Goal: Task Accomplishment & Management: Manage account settings

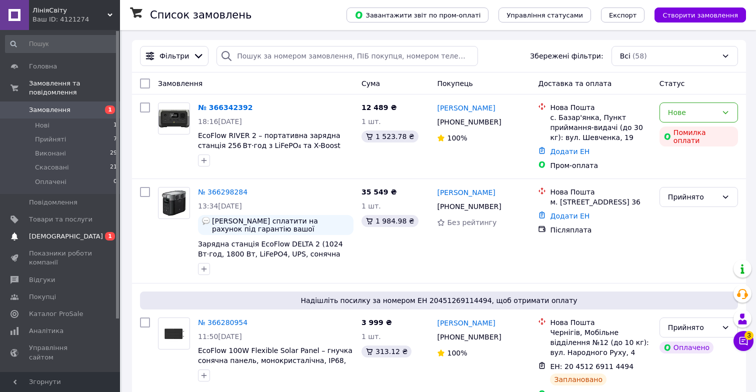
click at [94, 232] on span "0 1" at bounding box center [107, 236] width 28 height 9
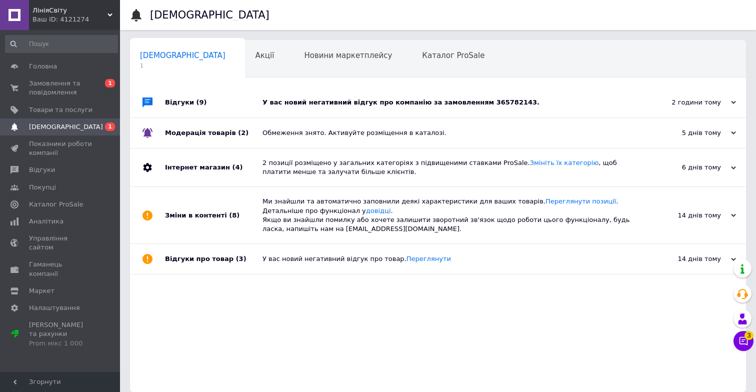
click at [370, 111] on div "У вас новий негативний відгук про компанію за замовленням 365782143." at bounding box center [450, 103] width 374 height 30
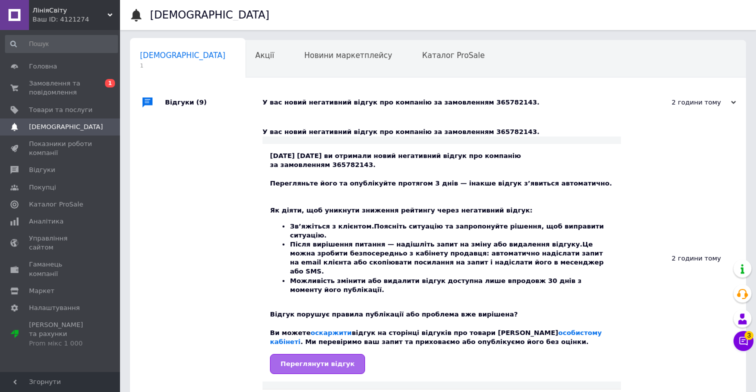
click at [305, 360] on span "Переглянути відгук" at bounding box center [318, 364] width 74 height 8
click at [83, 141] on span "Показники роботи компанії" at bounding box center [61, 149] width 64 height 18
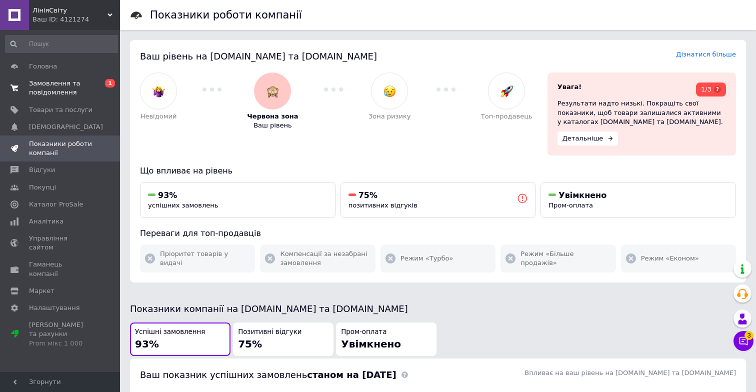
click at [75, 92] on span "Замовлення та повідомлення" at bounding box center [61, 88] width 64 height 18
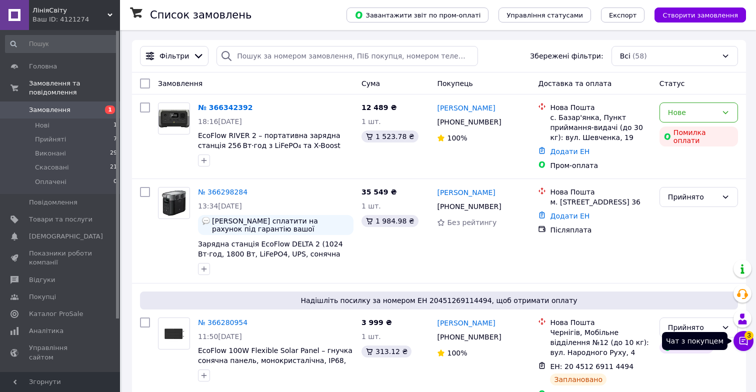
click at [740, 342] on icon at bounding box center [744, 341] width 9 height 9
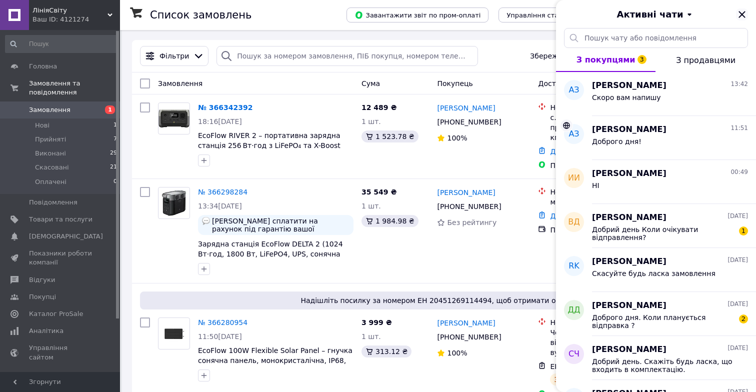
click at [742, 10] on icon "Закрити" at bounding box center [742, 15] width 12 height 12
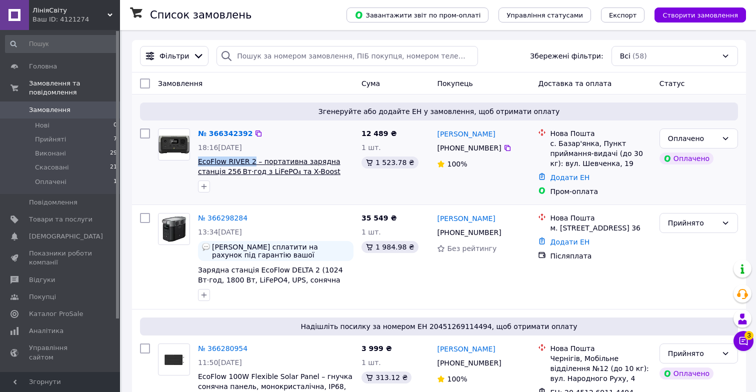
drag, startPoint x: 197, startPoint y: 161, endPoint x: 253, endPoint y: 162, distance: 56.0
click at [253, 162] on div "№ 366342392 18:16, 12.10.2025 EcoFlow RIVER 2 – портативна зарядна станція 256 …" at bounding box center [276, 161] width 164 height 72
copy span "EcoFlow RIVER 2"
click at [678, 143] on div "Оплачено" at bounding box center [693, 138] width 50 height 11
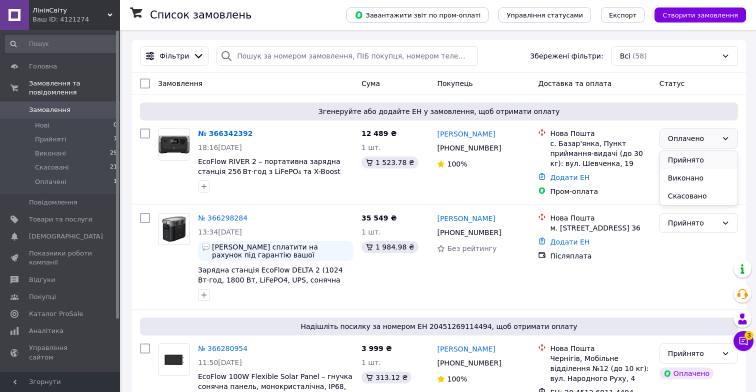
click at [681, 160] on li "Прийнято" at bounding box center [699, 160] width 78 height 18
click at [504, 150] on icon at bounding box center [508, 148] width 8 height 8
click at [240, 132] on link "№ 366342392" at bounding box center [225, 134] width 55 height 8
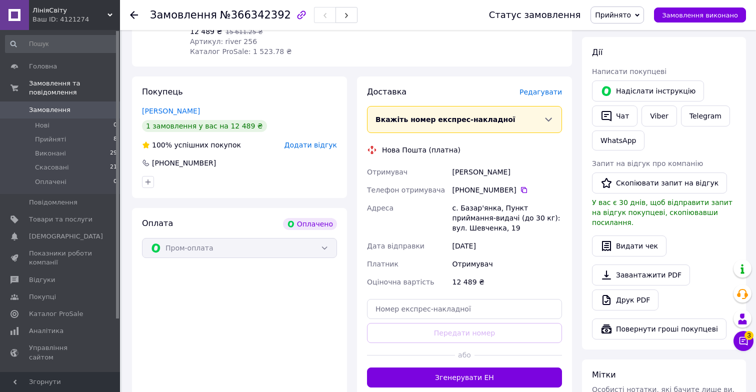
scroll to position [432, 0]
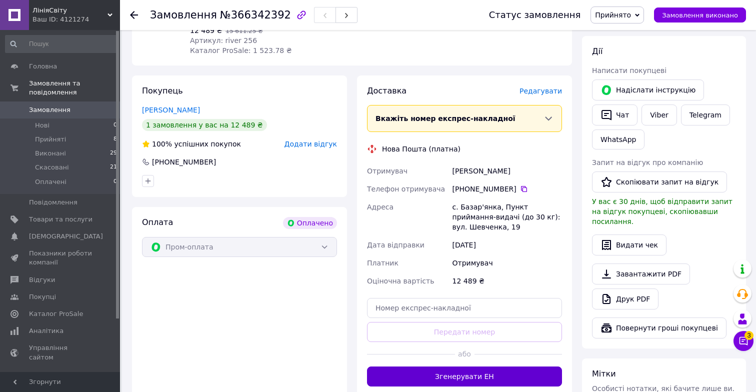
click at [480, 377] on button "Згенерувати ЕН" at bounding box center [464, 377] width 195 height 20
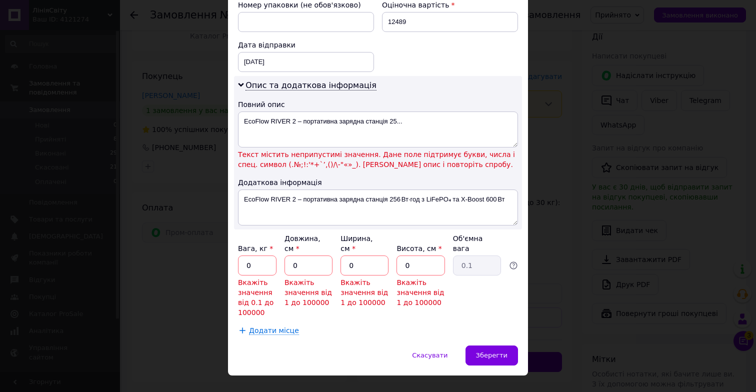
scroll to position [439, 0]
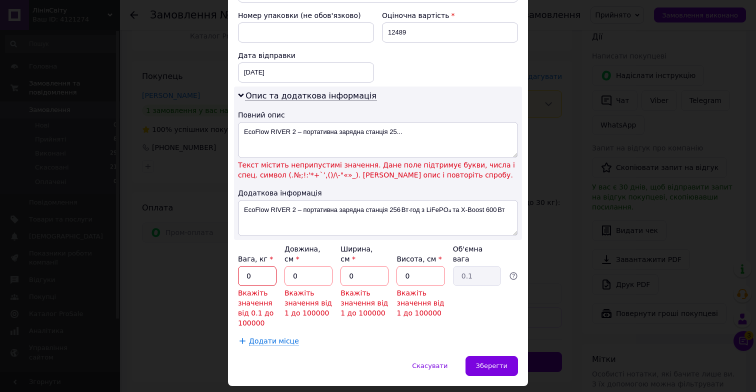
click at [254, 282] on input "0" at bounding box center [257, 276] width 39 height 20
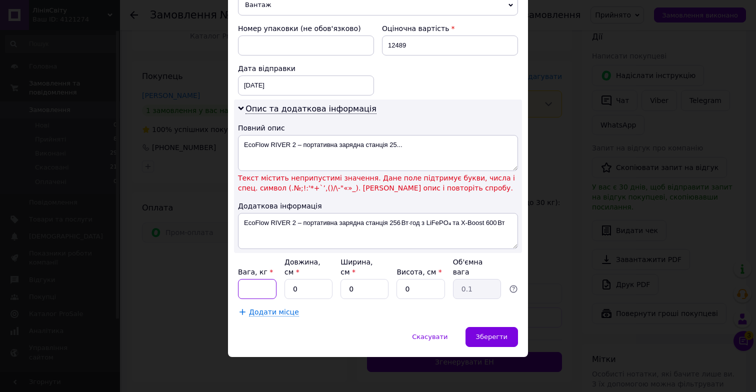
scroll to position [426, 0]
type input "6"
click at [306, 286] on input "0" at bounding box center [309, 289] width 48 height 20
type input "2"
type input "0.1"
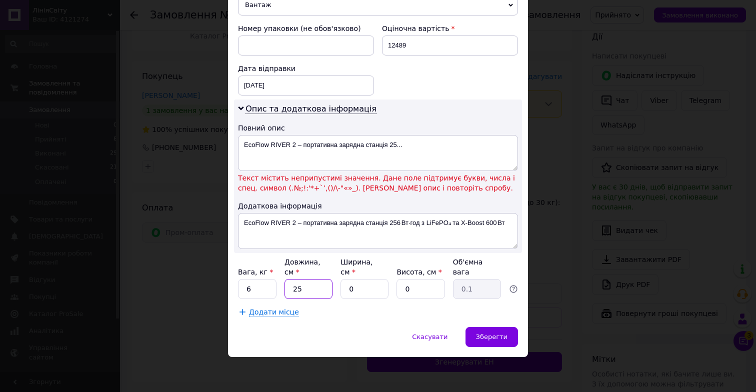
type input "25"
click at [357, 296] on input "0" at bounding box center [365, 289] width 48 height 20
type input "2"
type input "0.1"
type input "20"
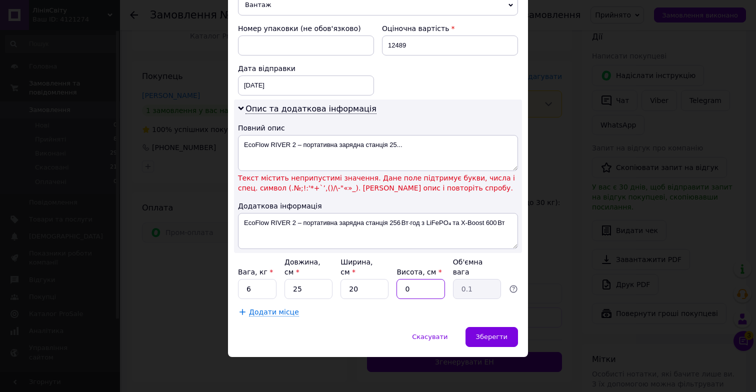
click at [417, 294] on input "0" at bounding box center [421, 289] width 48 height 20
type input "2"
type input "0.25"
type input "25"
type input "3.13"
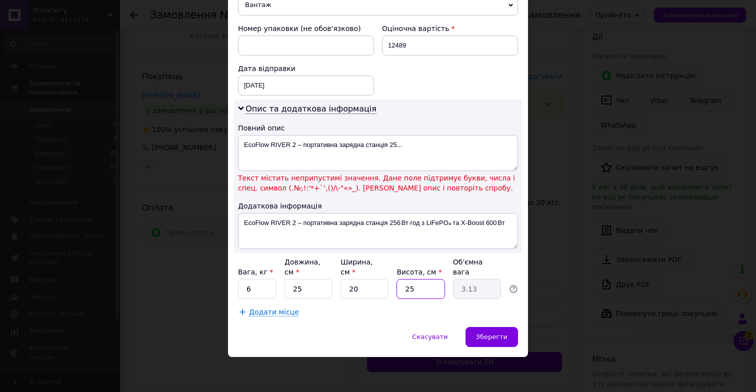
type input "2"
type input "0.25"
type input "3"
type input "0.38"
type input "35"
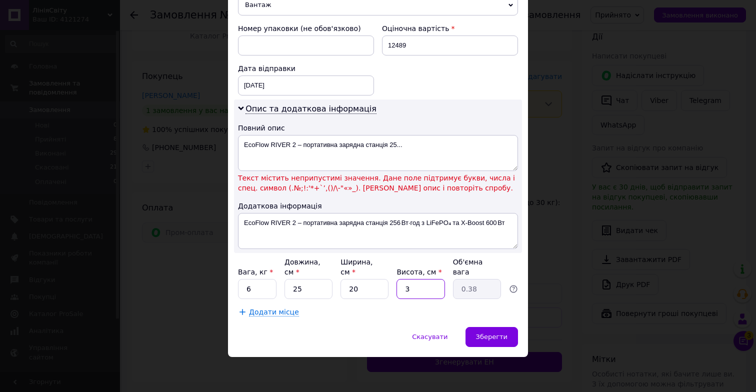
type input "4.38"
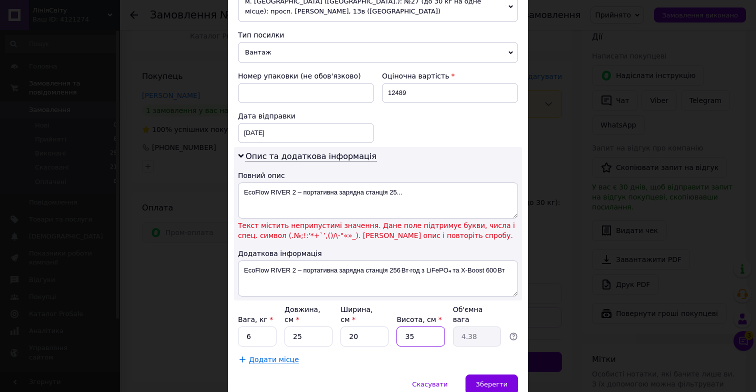
scroll to position [364, 0]
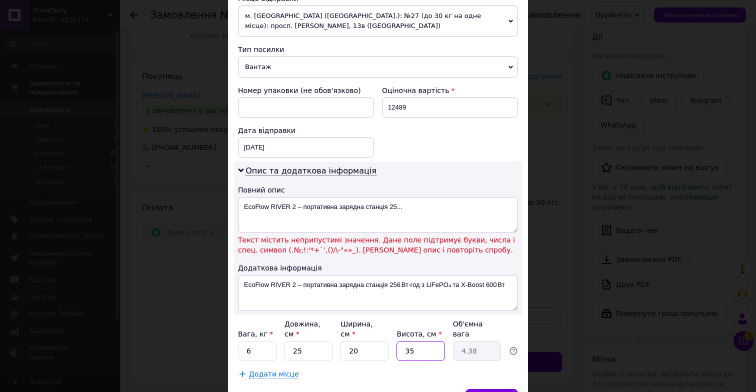
type input "35"
drag, startPoint x: 502, startPoint y: 285, endPoint x: 322, endPoint y: 273, distance: 180.4
click at [322, 273] on div "Опис та додаткова інформація Повний опис EcoFlow RIVER 2 – портативна зарядна с…" at bounding box center [378, 239] width 288 height 154
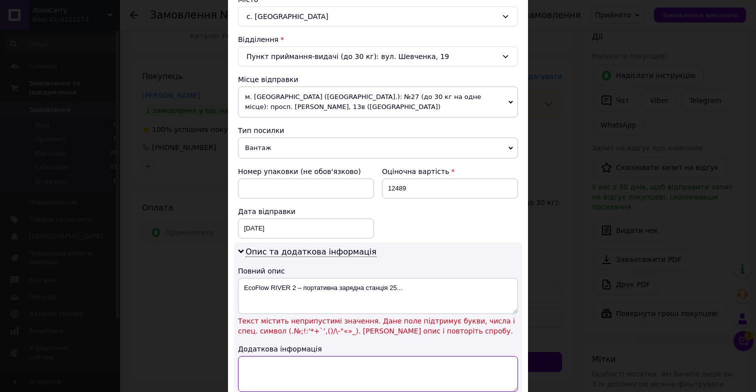
scroll to position [294, 0]
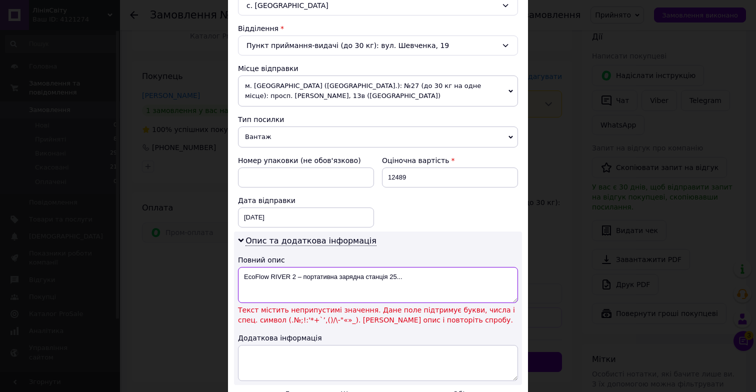
drag, startPoint x: 407, startPoint y: 280, endPoint x: 296, endPoint y: 279, distance: 111.0
click at [296, 279] on textarea "EcoFlow RIVER 2 – портативна зарядна станція 25..." at bounding box center [378, 285] width 280 height 36
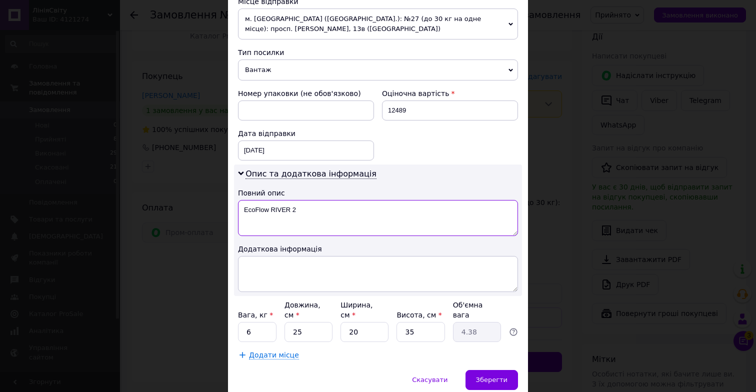
scroll to position [404, 0]
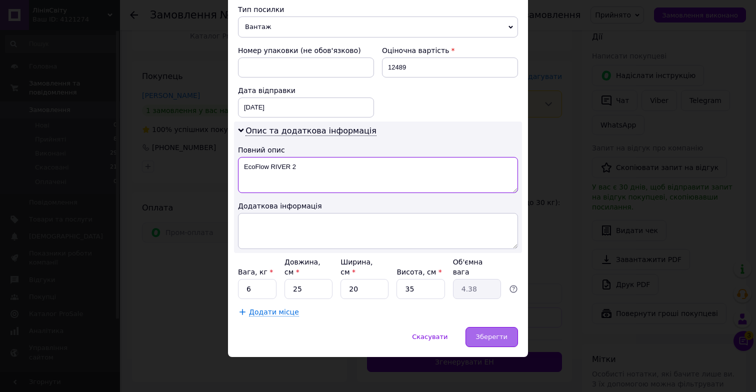
type textarea "EcoFlow RIVER 2"
click at [495, 340] on span "Зберегти" at bounding box center [492, 337] width 32 height 8
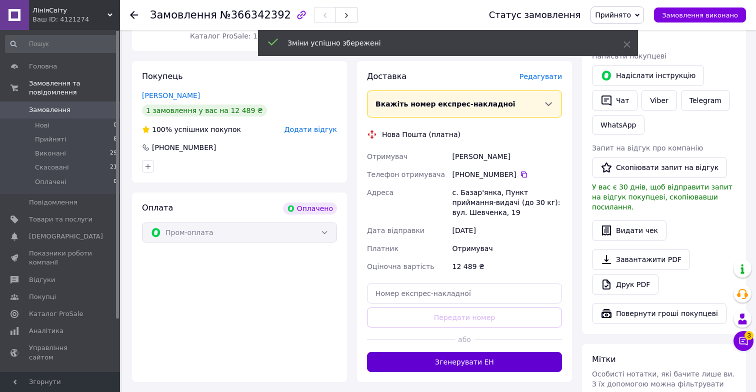
click at [470, 362] on button "Згенерувати ЕН" at bounding box center [464, 362] width 195 height 20
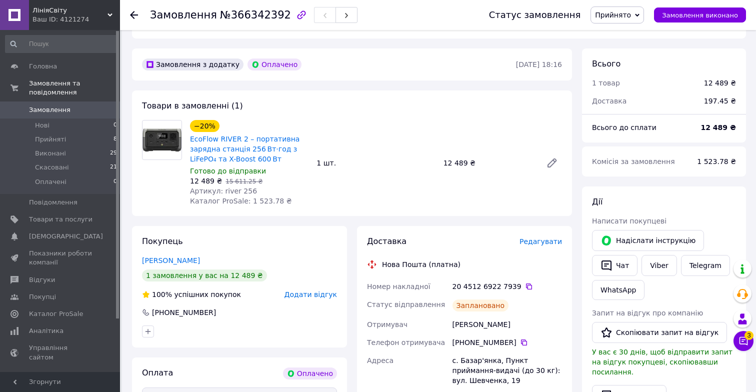
scroll to position [278, 0]
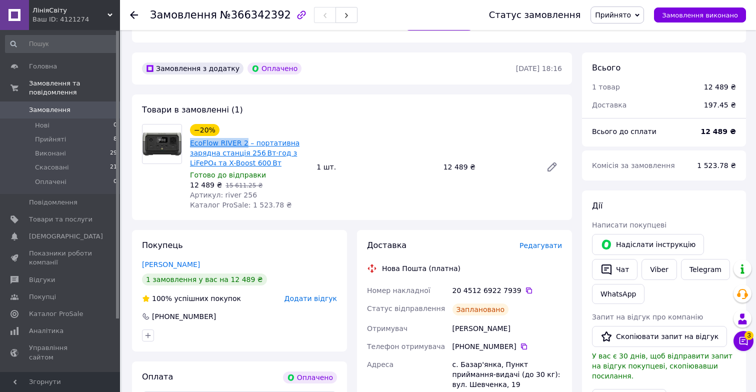
drag, startPoint x: 189, startPoint y: 143, endPoint x: 245, endPoint y: 144, distance: 55.5
click at [245, 144] on div "EcoFlow RIVER 2 – портативна зарядна станція 256 Вт·год з LiFePO₄ та X-Boost 60…" at bounding box center [249, 153] width 121 height 32
copy link "EcoFlow RIVER 2"
click at [529, 292] on div "20 4512 6922 7939" at bounding box center [508, 291] width 110 height 10
click at [525, 292] on icon at bounding box center [529, 291] width 8 height 8
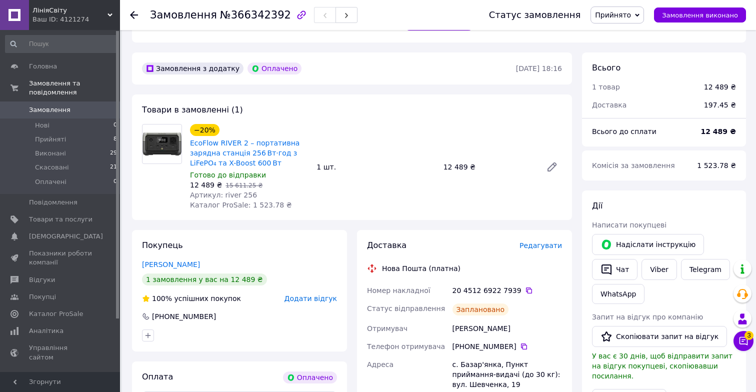
click at [133, 15] on use at bounding box center [134, 15] width 8 height 8
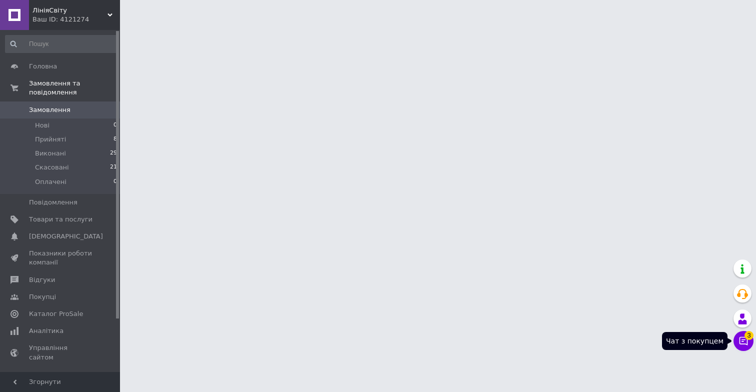
click at [747, 341] on icon at bounding box center [744, 341] width 9 height 9
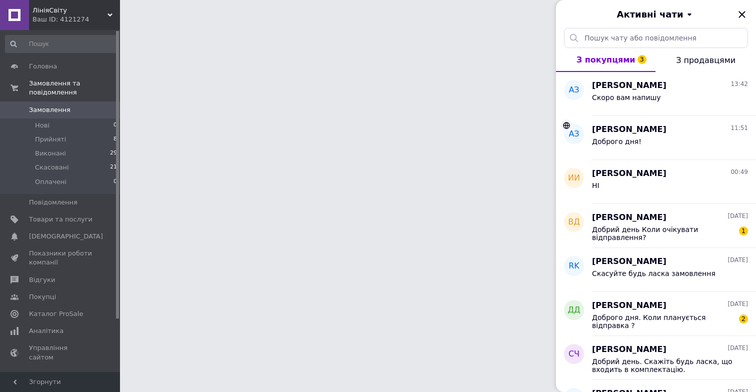
click at [525, 25] on html "ЛініяСвіту Ваш ID: 4121274 Сайт ЛініяСвіту Кабінет покупця Перевірити стан сист…" at bounding box center [378, 12] width 756 height 25
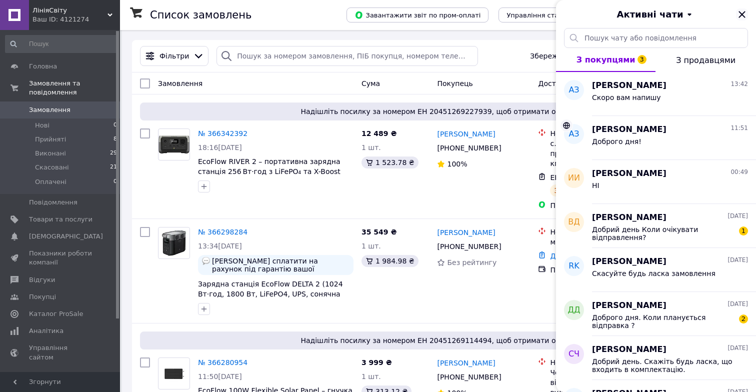
click at [739, 11] on icon "Закрити" at bounding box center [742, 15] width 12 height 12
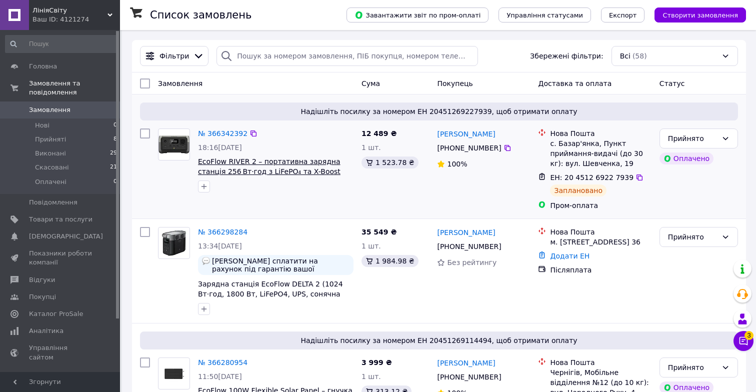
click at [251, 161] on span "EcoFlow RIVER 2 – портативна зарядна станція 256 Вт·год з LiFePO₄ та X-Boost 60…" at bounding box center [269, 172] width 143 height 28
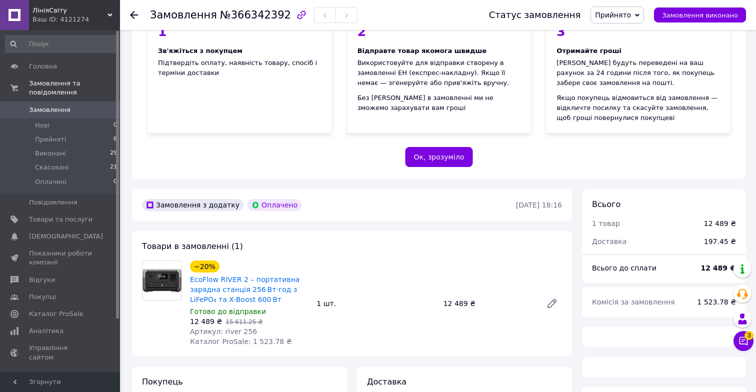
scroll to position [275, 0]
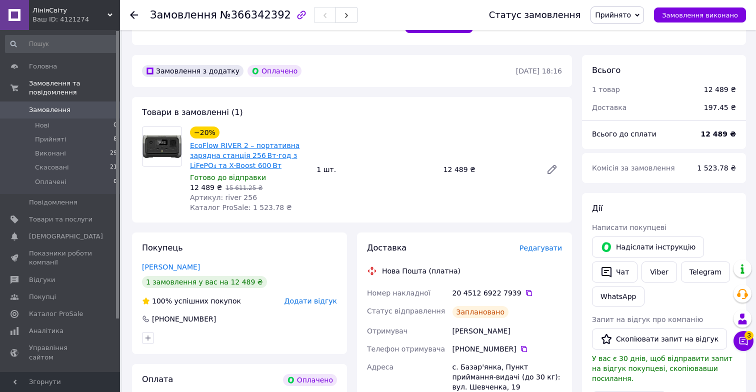
click at [236, 162] on link "EcoFlow RIVER 2 – портативна зарядна станція 256 Вт·год з LiFePO₄ та X-Boost 60…" at bounding box center [245, 156] width 110 height 28
click at [137, 11] on icon at bounding box center [134, 15] width 8 height 8
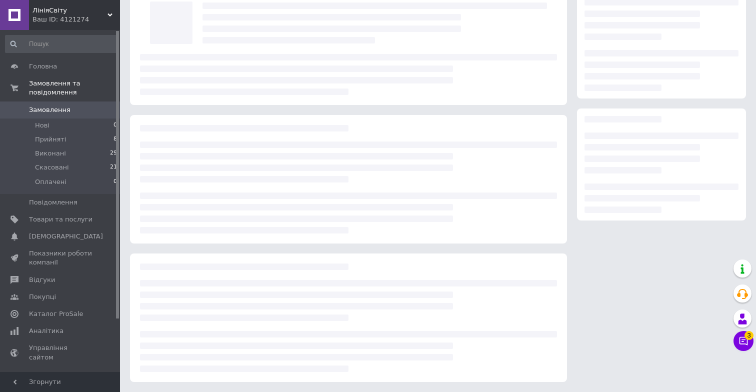
scroll to position [65, 0]
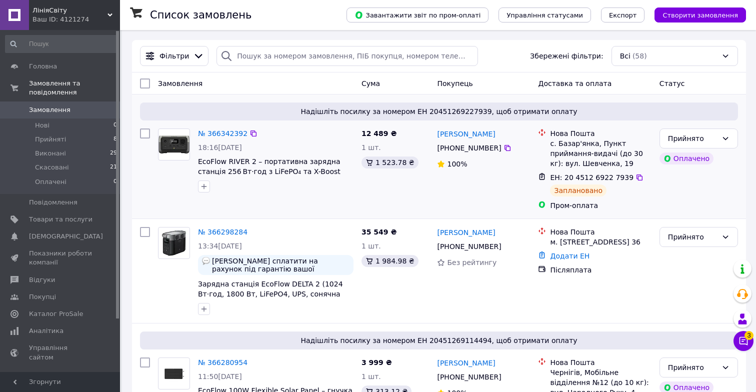
drag, startPoint x: 436, startPoint y: 132, endPoint x: 499, endPoint y: 151, distance: 66.0
click at [499, 151] on div "Віталій Коваль +380 96 214 06 20 100%" at bounding box center [483, 170] width 101 height 90
copy div "Віталій Коваль +380 96 214 06 20"
click at [551, 145] on div "с. Базар'янка, Пункт приймання-видачі (до 30 кг): вул. Шевченка, 19" at bounding box center [600, 154] width 101 height 30
drag, startPoint x: 551, startPoint y: 145, endPoint x: 609, endPoint y: 161, distance: 60.3
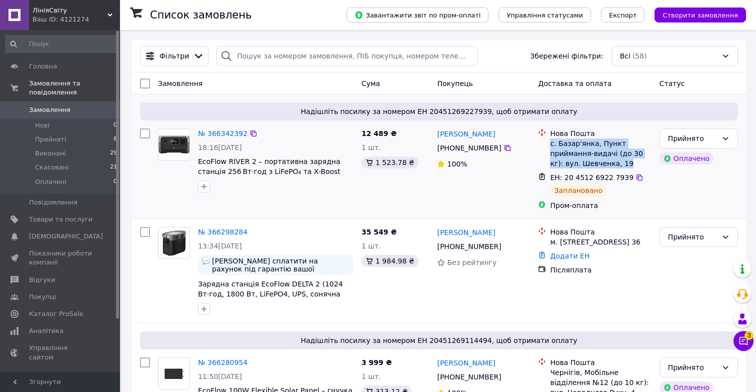
click at [609, 161] on div "с. Базар'янка, Пункт приймання-видачі (до 30 кг): вул. Шевченка, 19" at bounding box center [600, 154] width 101 height 30
drag, startPoint x: 609, startPoint y: 161, endPoint x: 552, endPoint y: 142, distance: 60.6
click at [552, 142] on div "с. Базар'янка, Пункт приймання-видачі (до 30 кг): вул. Шевченка, 19" at bounding box center [600, 154] width 101 height 30
click at [525, 164] on div "100%" at bounding box center [483, 164] width 93 height 10
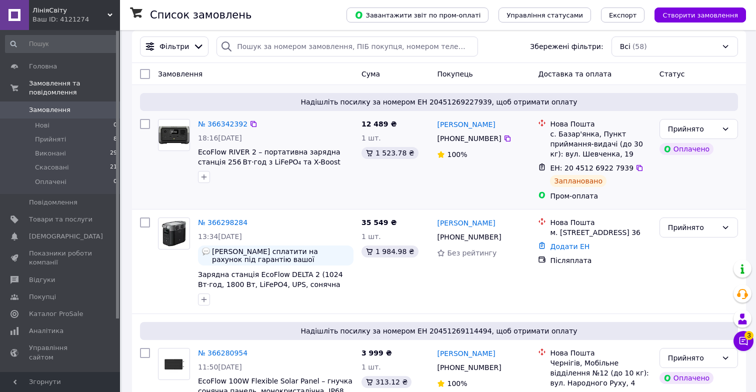
scroll to position [28, 0]
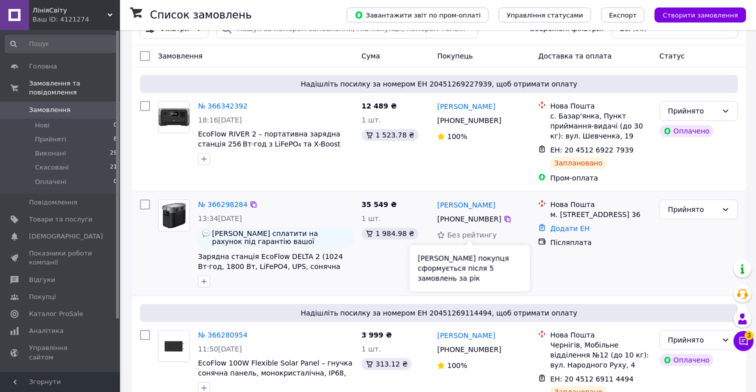
click at [480, 235] on span "Без рейтингу" at bounding box center [472, 235] width 50 height 8
drag, startPoint x: 480, startPoint y: 235, endPoint x: 455, endPoint y: 233, distance: 25.0
click at [454, 234] on span "Без рейтингу" at bounding box center [472, 235] width 50 height 8
click at [455, 233] on span "Без рейтингу" at bounding box center [472, 235] width 50 height 8
drag, startPoint x: 455, startPoint y: 233, endPoint x: 463, endPoint y: 233, distance: 8.0
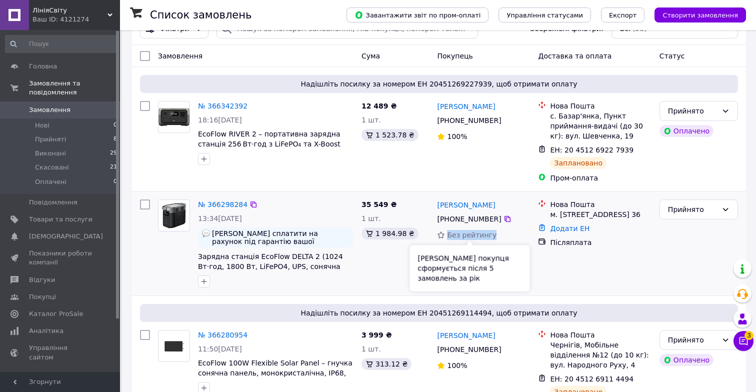
click at [463, 233] on span "Без рейтингу" at bounding box center [472, 235] width 50 height 8
drag, startPoint x: 463, startPoint y: 233, endPoint x: 455, endPoint y: 233, distance: 8.0
click at [455, 233] on span "Без рейтингу" at bounding box center [472, 235] width 50 height 8
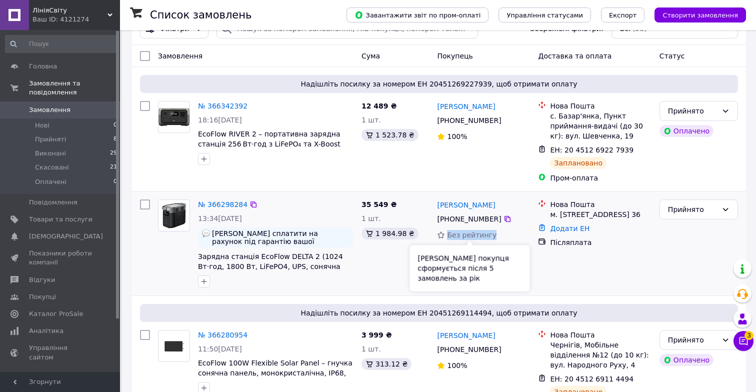
drag, startPoint x: 455, startPoint y: 233, endPoint x: 484, endPoint y: 236, distance: 29.1
click at [484, 236] on span "Без рейтингу" at bounding box center [472, 235] width 50 height 8
click at [403, 285] on div "35 549 ₴ 1 шт. 1 984.98 ₴" at bounding box center [396, 244] width 76 height 96
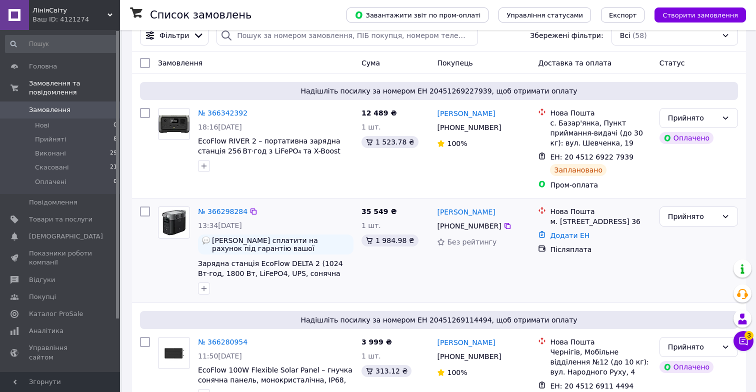
scroll to position [0, 0]
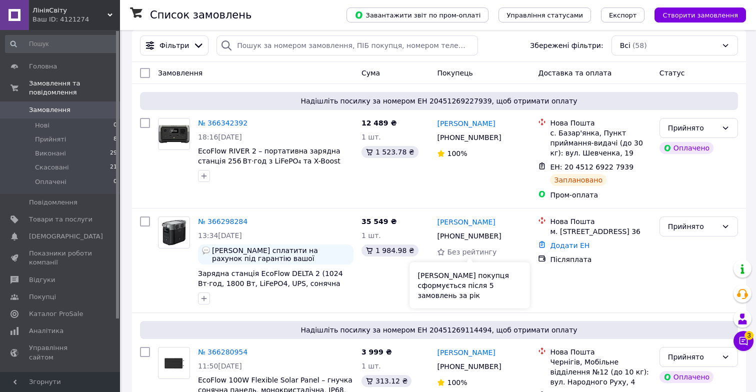
scroll to position [2, 0]
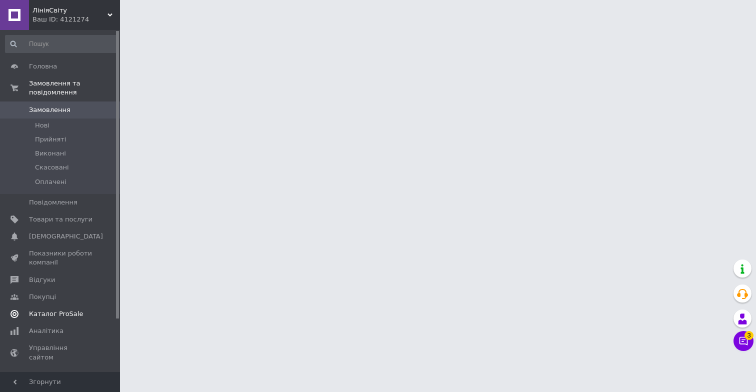
click at [64, 314] on span "Каталог ProSale" at bounding box center [56, 314] width 54 height 9
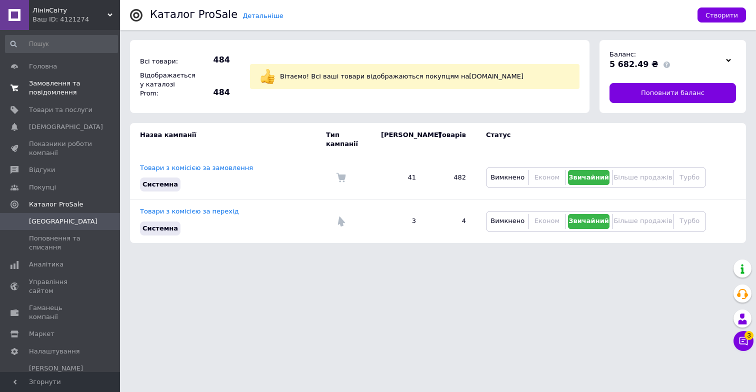
click at [87, 94] on span "Замовлення та повідомлення" at bounding box center [61, 88] width 64 height 18
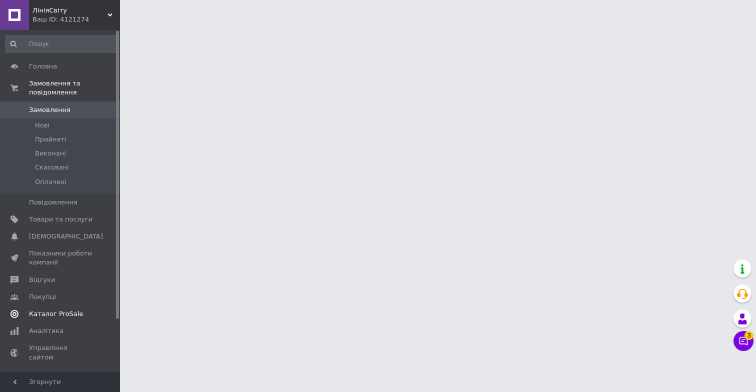
click at [82, 316] on span "Каталог ProSale" at bounding box center [61, 314] width 64 height 9
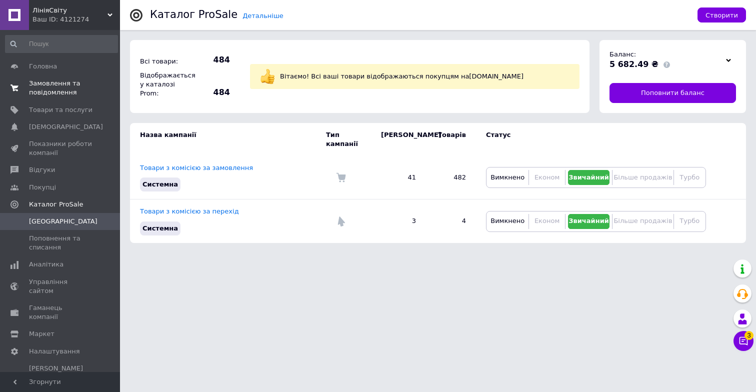
click at [82, 93] on span "Замовлення та повідомлення" at bounding box center [61, 88] width 64 height 18
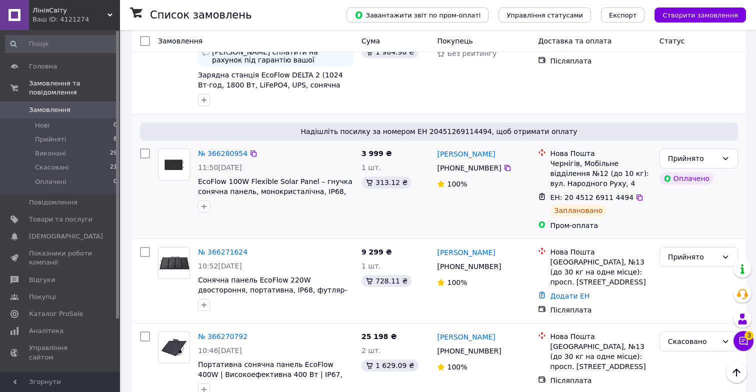
scroll to position [117, 0]
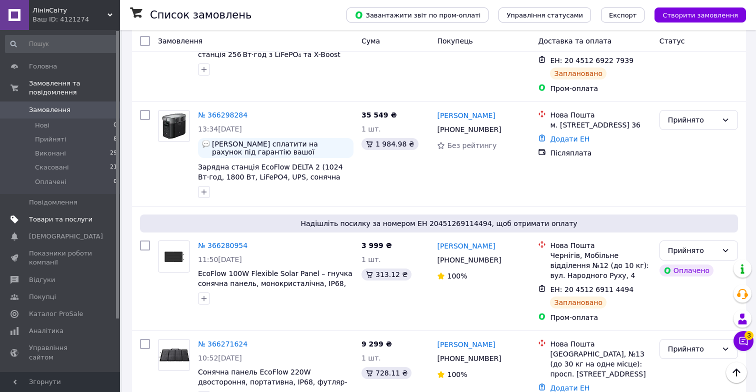
click at [69, 227] on link "Товари та послуги" at bounding box center [61, 219] width 123 height 17
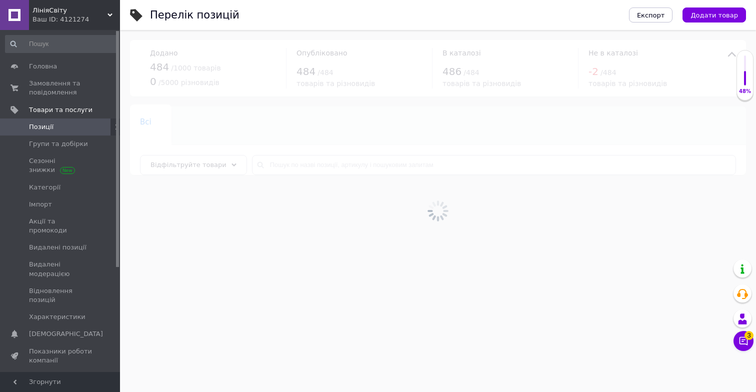
click at [386, 166] on div at bounding box center [438, 211] width 636 height 362
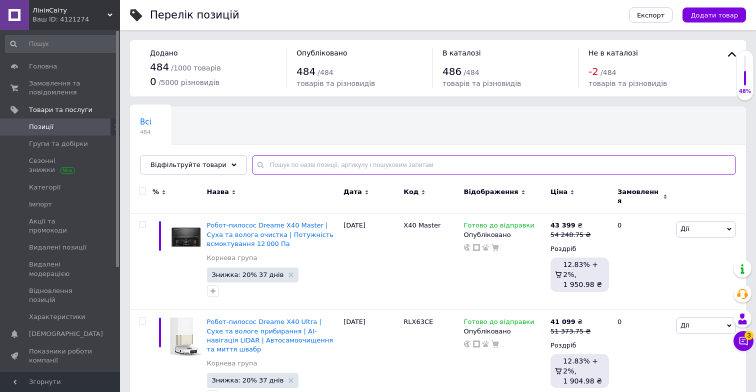
click at [386, 166] on input "text" at bounding box center [494, 165] width 484 height 20
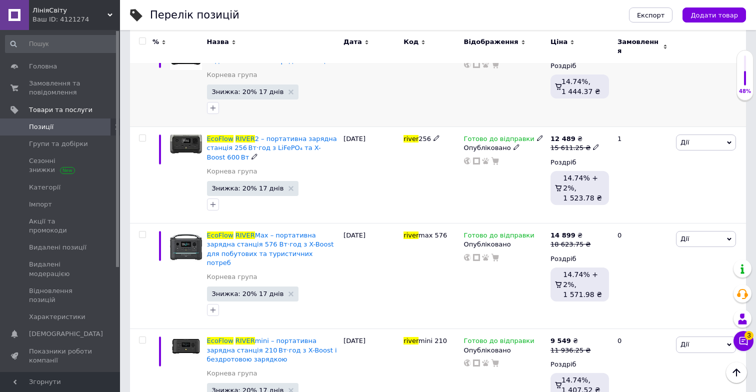
scroll to position [287, 0]
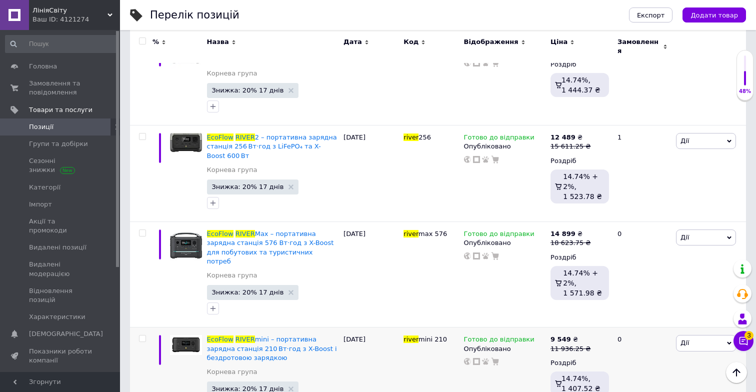
type input "ecoflow river"
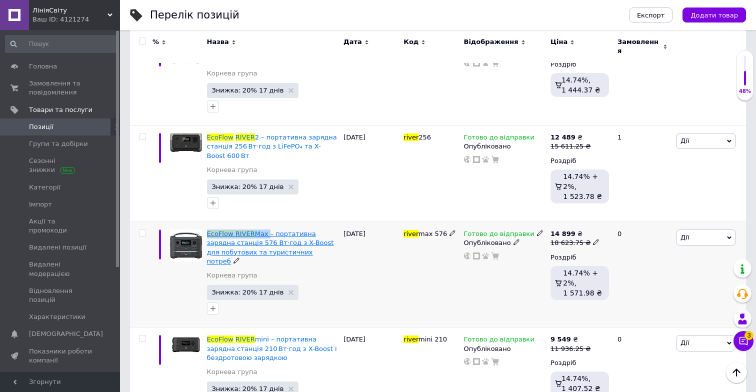
drag, startPoint x: 206, startPoint y: 222, endPoint x: 266, endPoint y: 223, distance: 60.0
click at [266, 223] on div "EcoFlow RIVER Max – портативна зарядна станція 576 Вт·год з X-Boost для побутов…" at bounding box center [273, 275] width 137 height 106
copy span "EcoFlow RIVER Max"
